Goal: Information Seeking & Learning: Learn about a topic

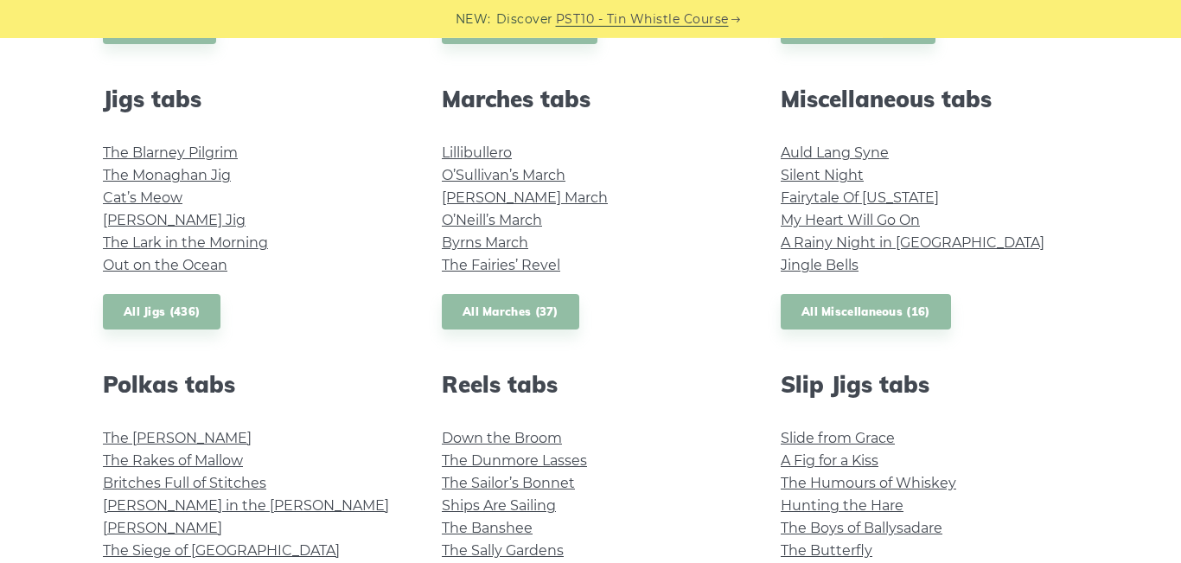
scroll to position [953, 0]
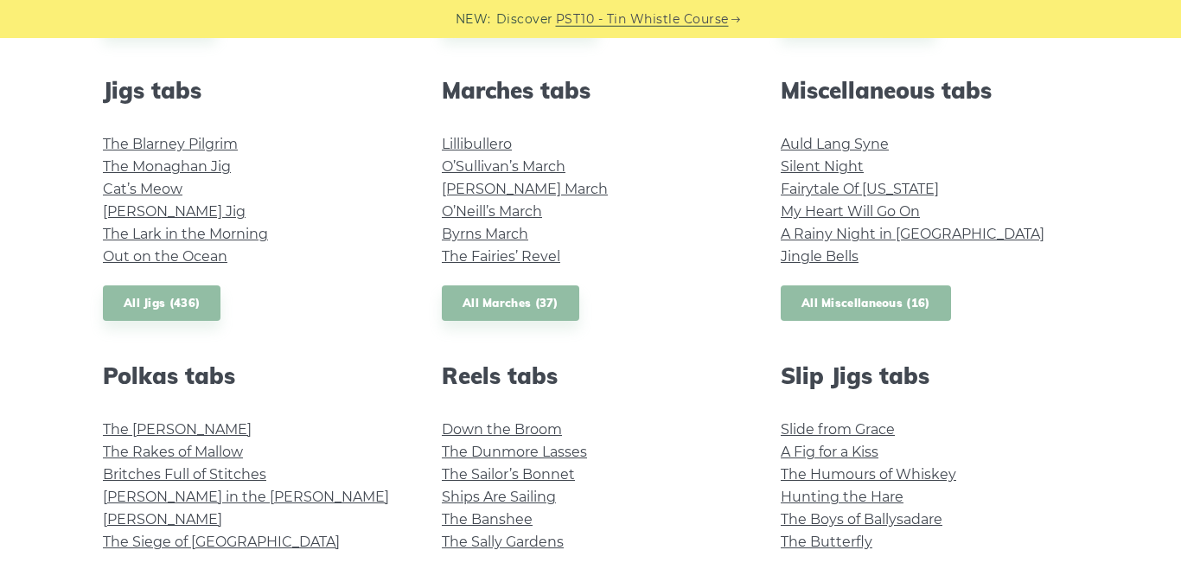
click at [860, 308] on link "All Miscellaneous (16)" at bounding box center [866, 302] width 170 height 35
click at [544, 302] on link "All Marches (37)" at bounding box center [511, 302] width 138 height 35
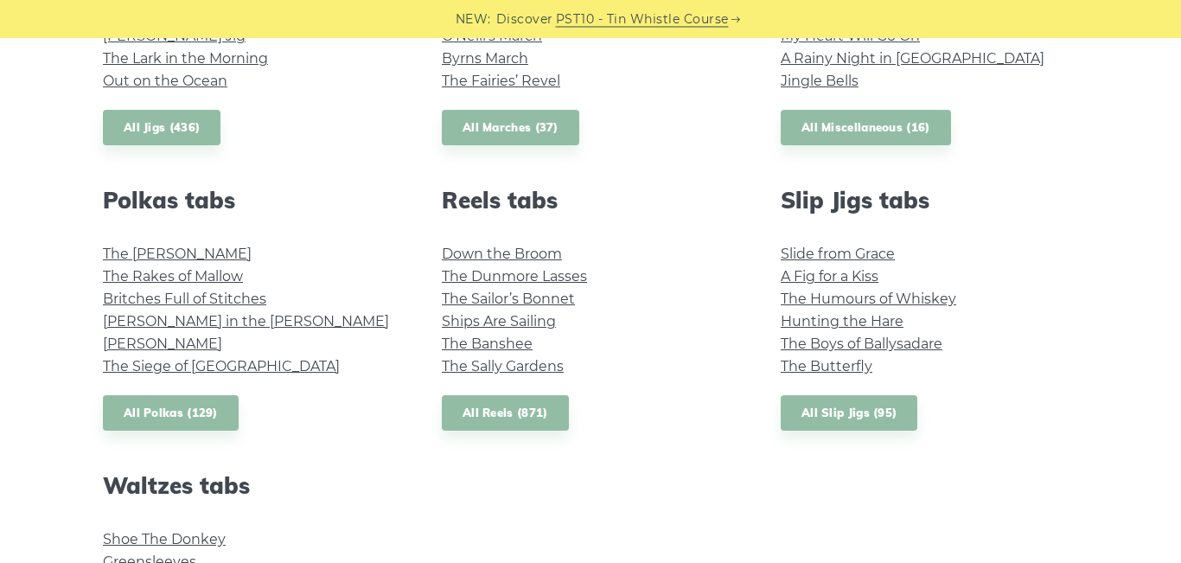
scroll to position [1137, 0]
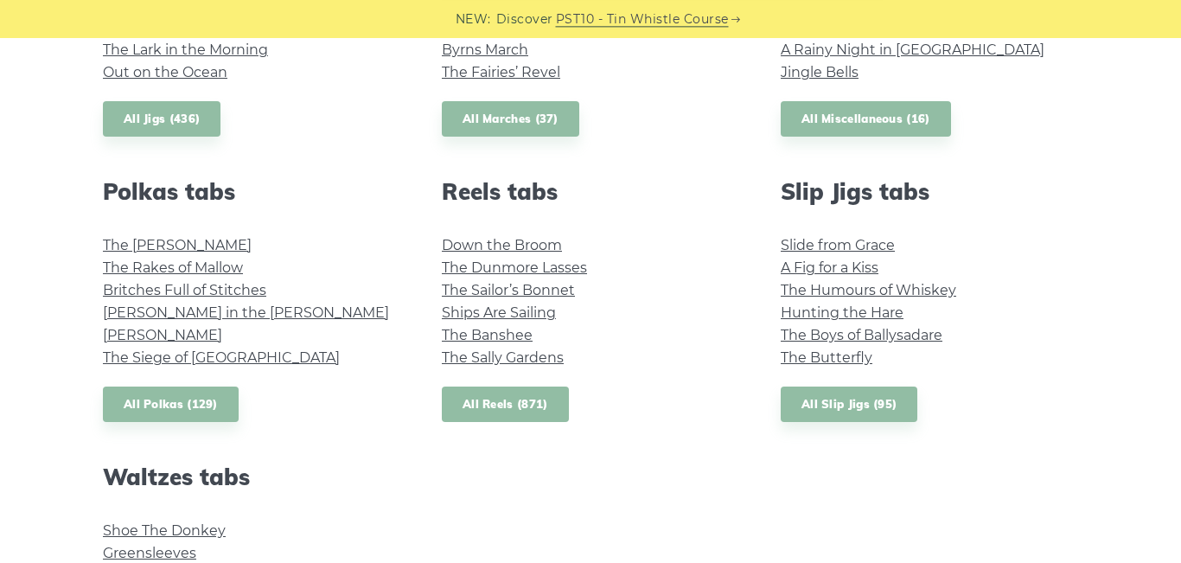
click at [547, 407] on link "All Reels (871)" at bounding box center [505, 404] width 127 height 35
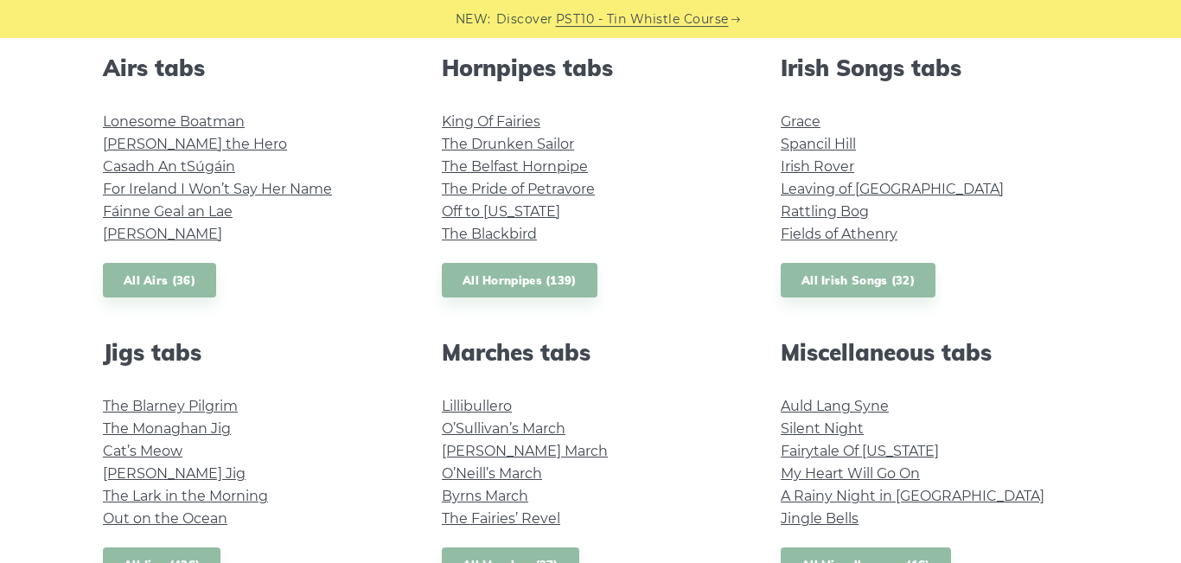
scroll to position [508, 0]
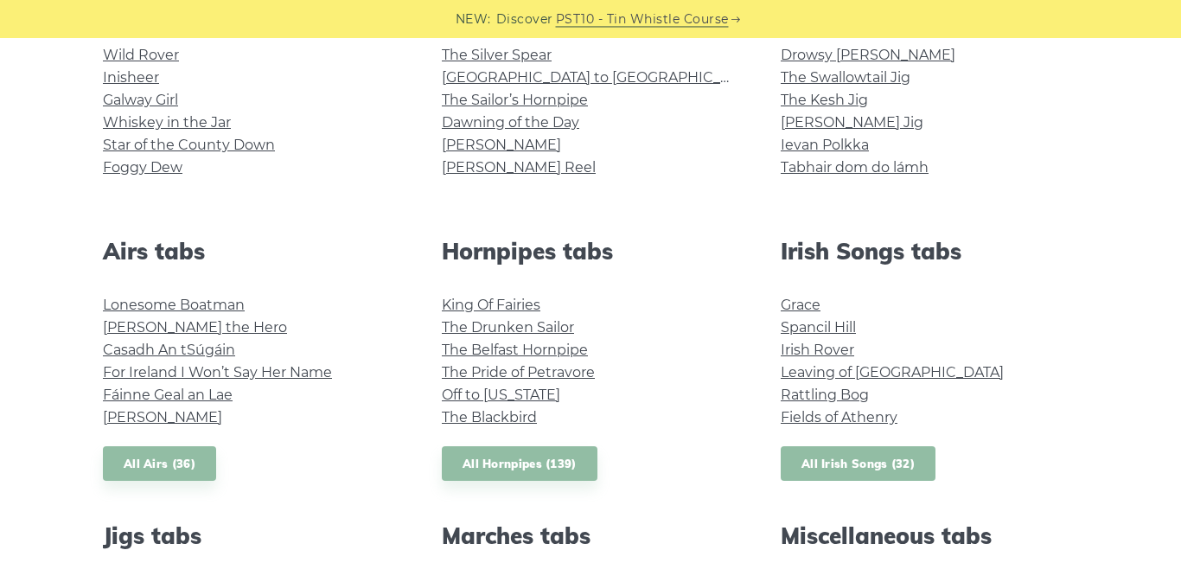
click at [887, 464] on link "All Irish Songs (32)" at bounding box center [858, 463] width 155 height 35
click at [178, 458] on link "All Airs (36)" at bounding box center [159, 463] width 113 height 35
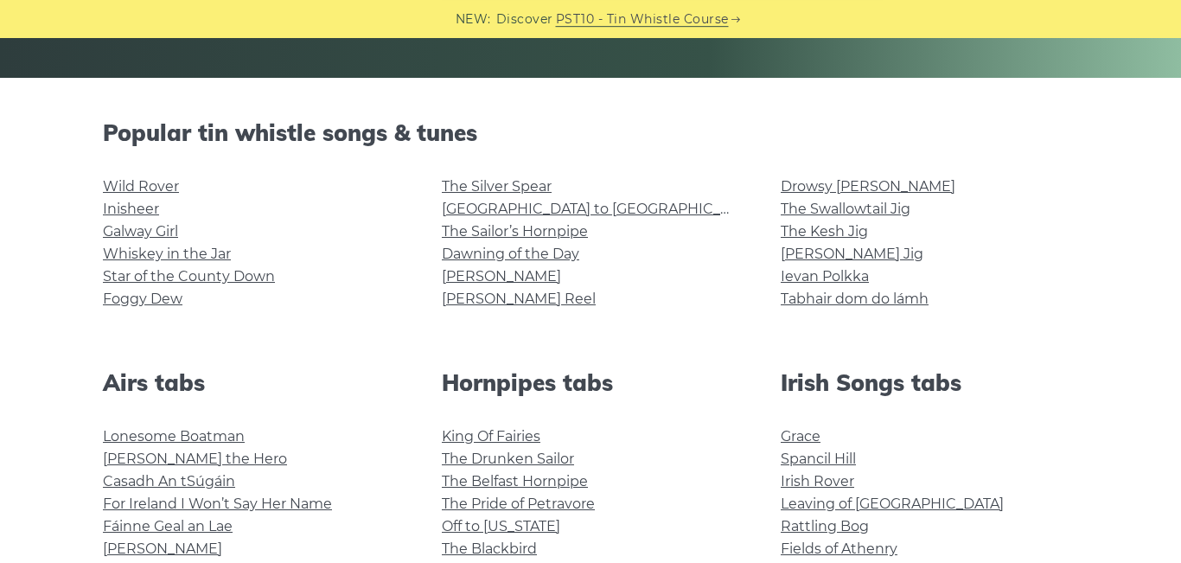
scroll to position [381, 0]
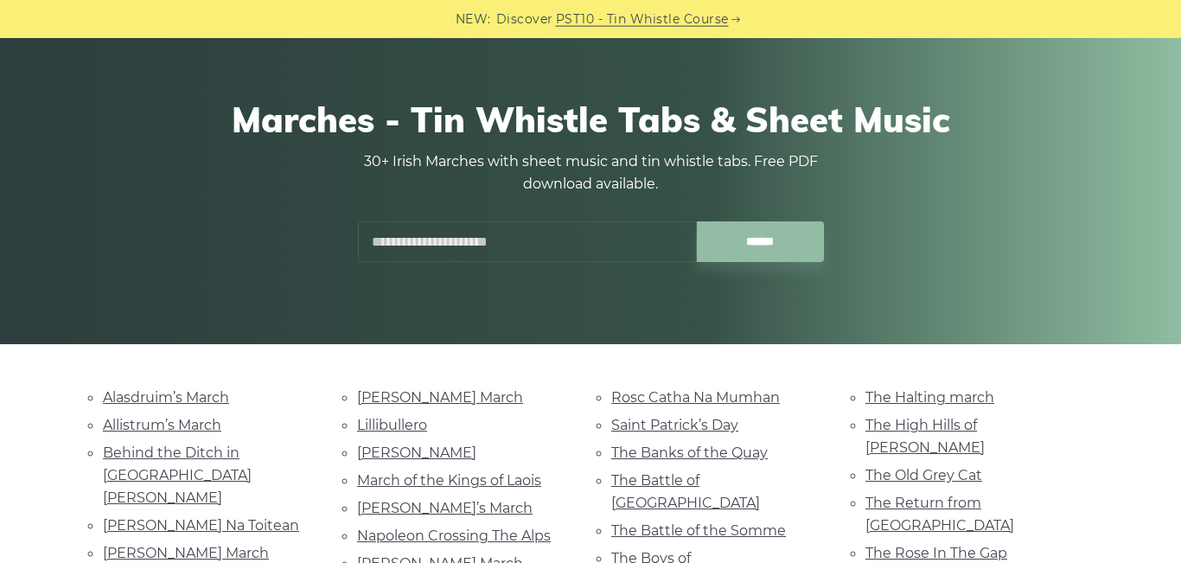
scroll to position [77, 0]
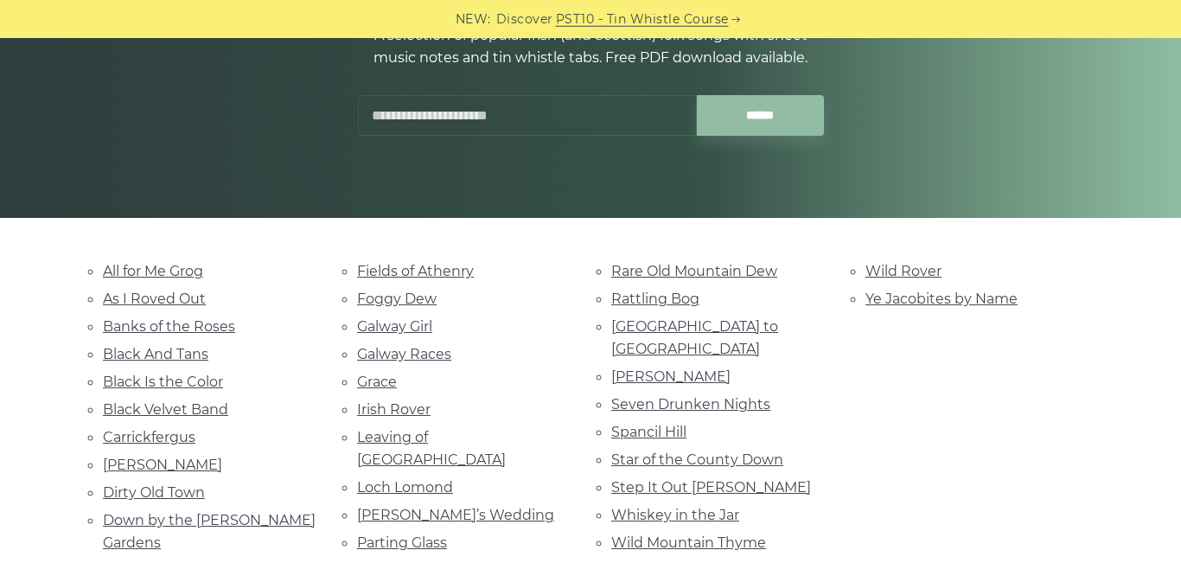
scroll to position [340, 0]
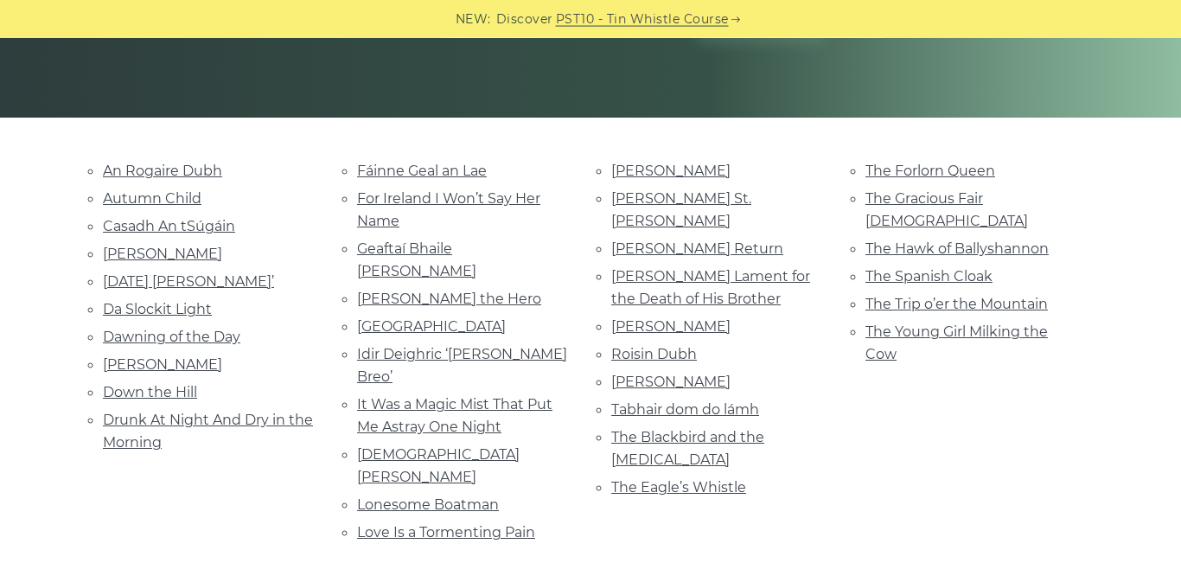
scroll to position [345, 0]
